Goal: Find specific page/section: Locate item on page

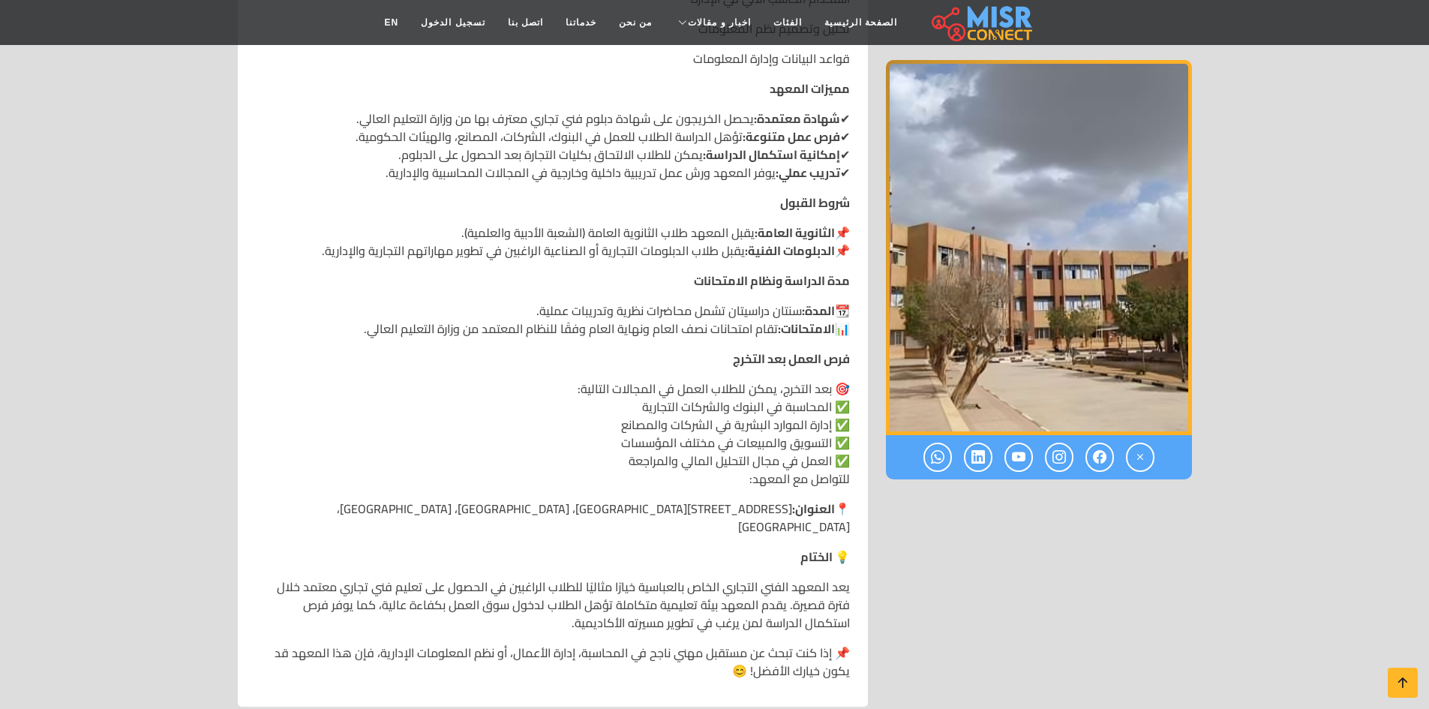
scroll to position [1039, 0]
click at [755, 499] on p "📍 العنوان: [STREET_ADDRESS] العباسية، [GEOGRAPHIC_DATA]، [GEOGRAPHIC_DATA]" at bounding box center [553, 517] width 594 height 36
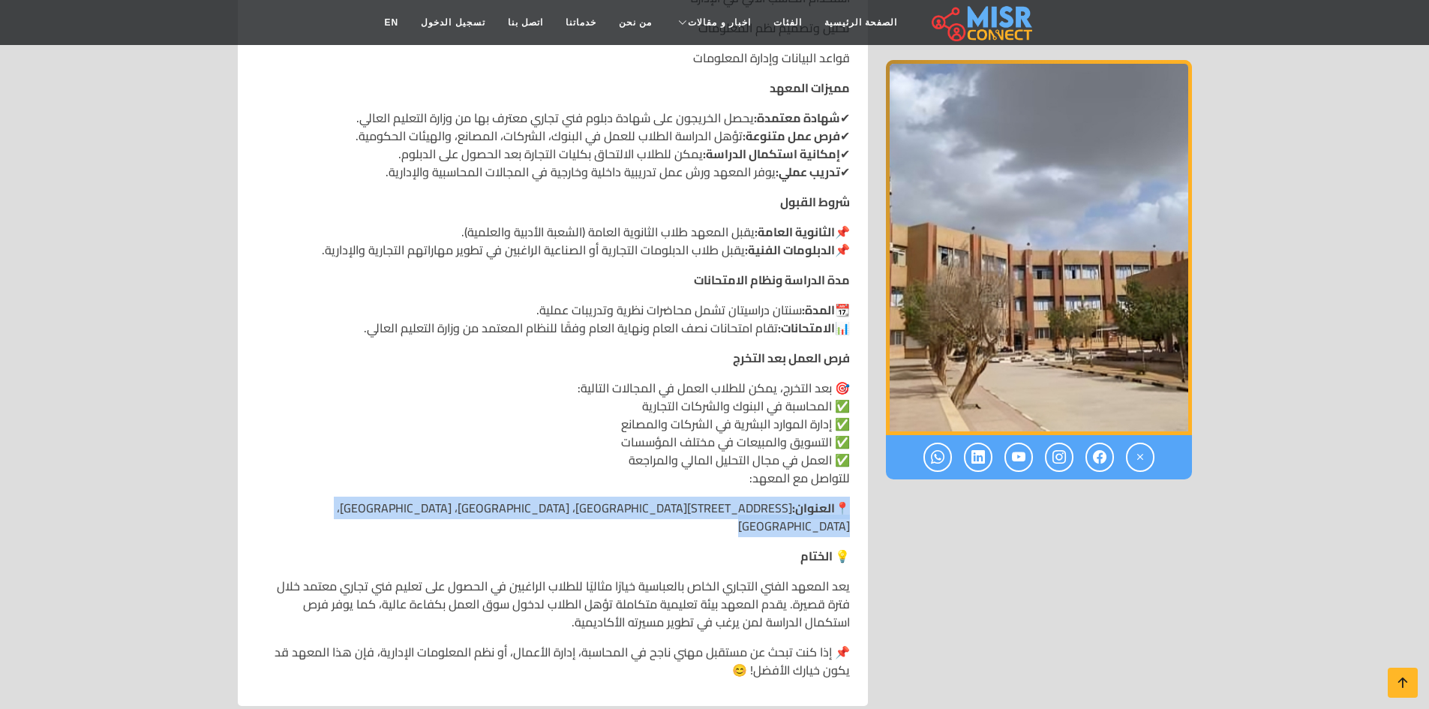
click at [755, 499] on p "📍 العنوان: [STREET_ADDRESS] العباسية، [GEOGRAPHIC_DATA]، [GEOGRAPHIC_DATA]" at bounding box center [553, 517] width 594 height 36
click at [793, 496] on strong "العنوان:" at bounding box center [813, 507] width 43 height 22
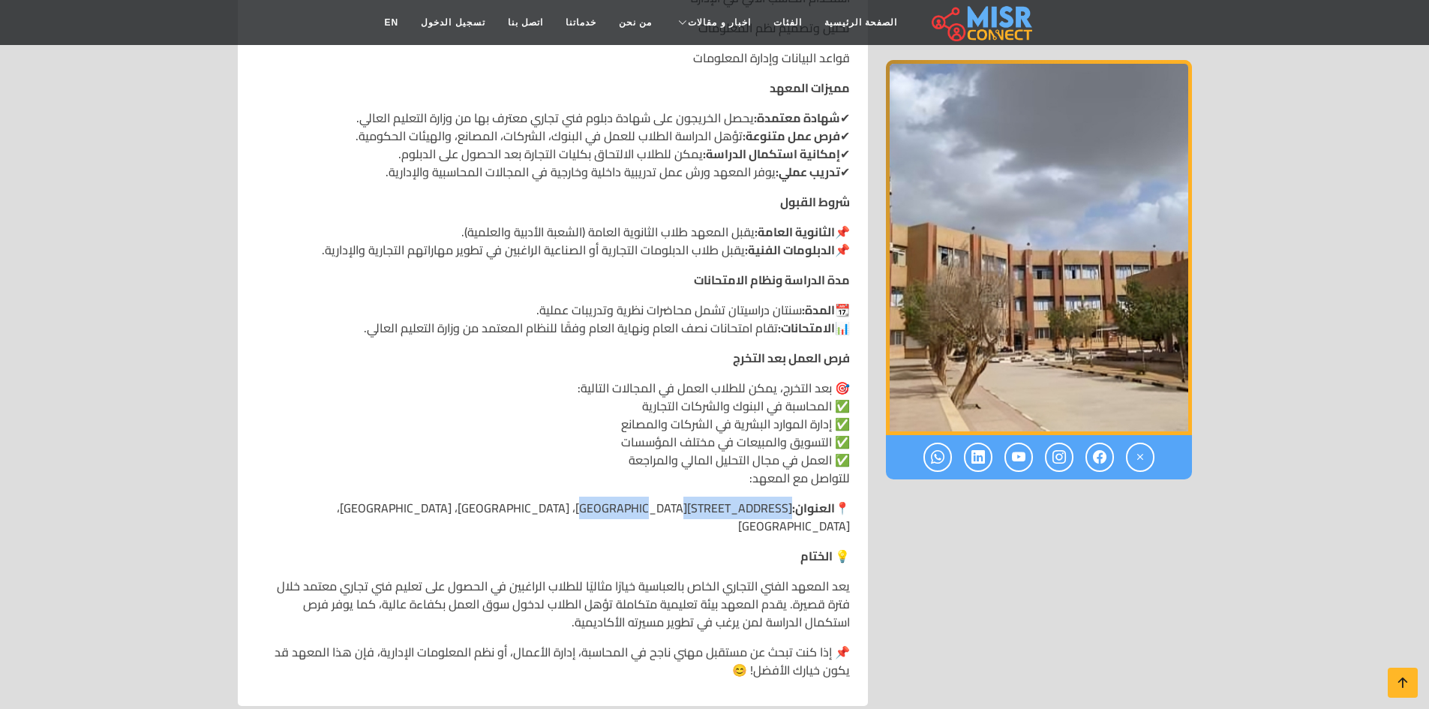
drag, startPoint x: 787, startPoint y: 488, endPoint x: 652, endPoint y: 475, distance: 134.9
click at [652, 475] on div "المعهد الفني التجاري الخاص بالعباسية نبذة عن المعهد التخصصات المتاحة 🔹 المحاسبة…" at bounding box center [553, 88] width 612 height 1206
click at [710, 499] on p "📍 العنوان: [STREET_ADDRESS] العباسية، [GEOGRAPHIC_DATA]، [GEOGRAPHIC_DATA]" at bounding box center [553, 517] width 594 height 36
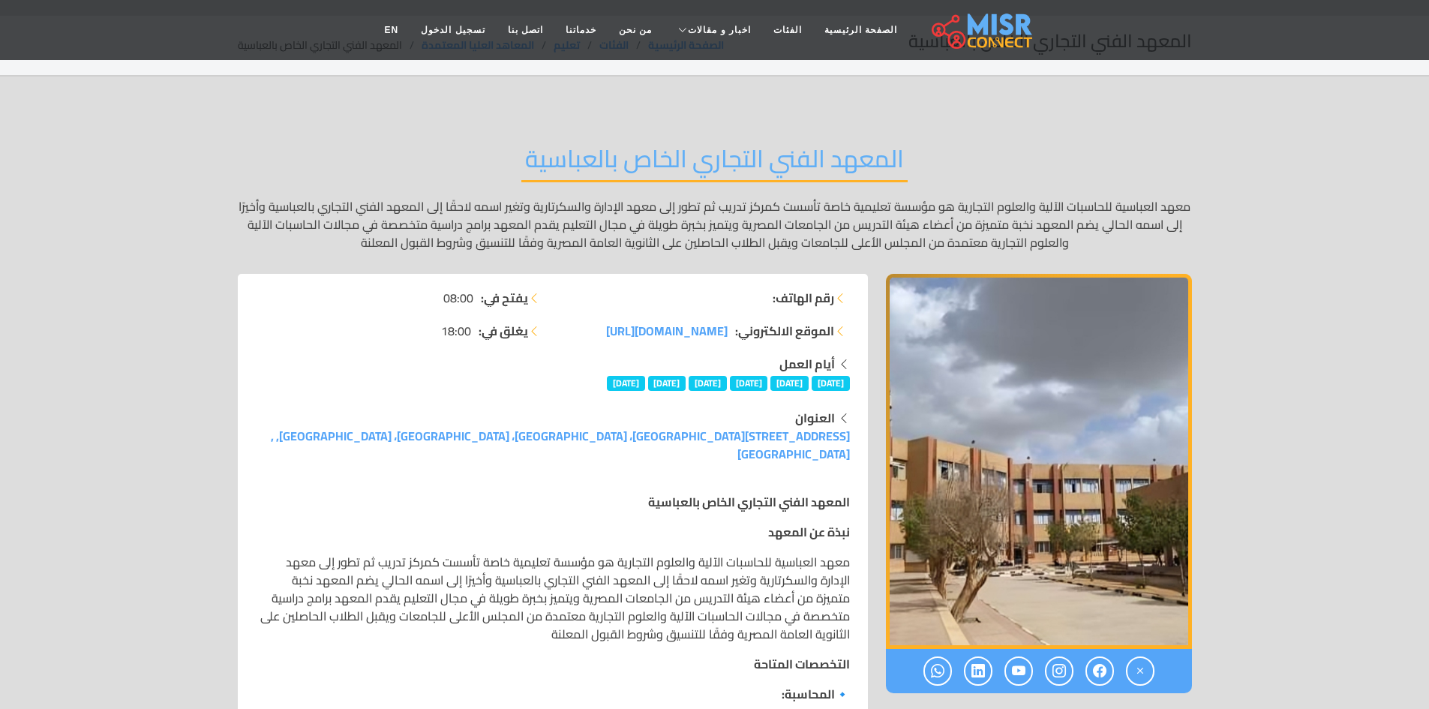
scroll to position [0, 0]
